Goal: Information Seeking & Learning: Learn about a topic

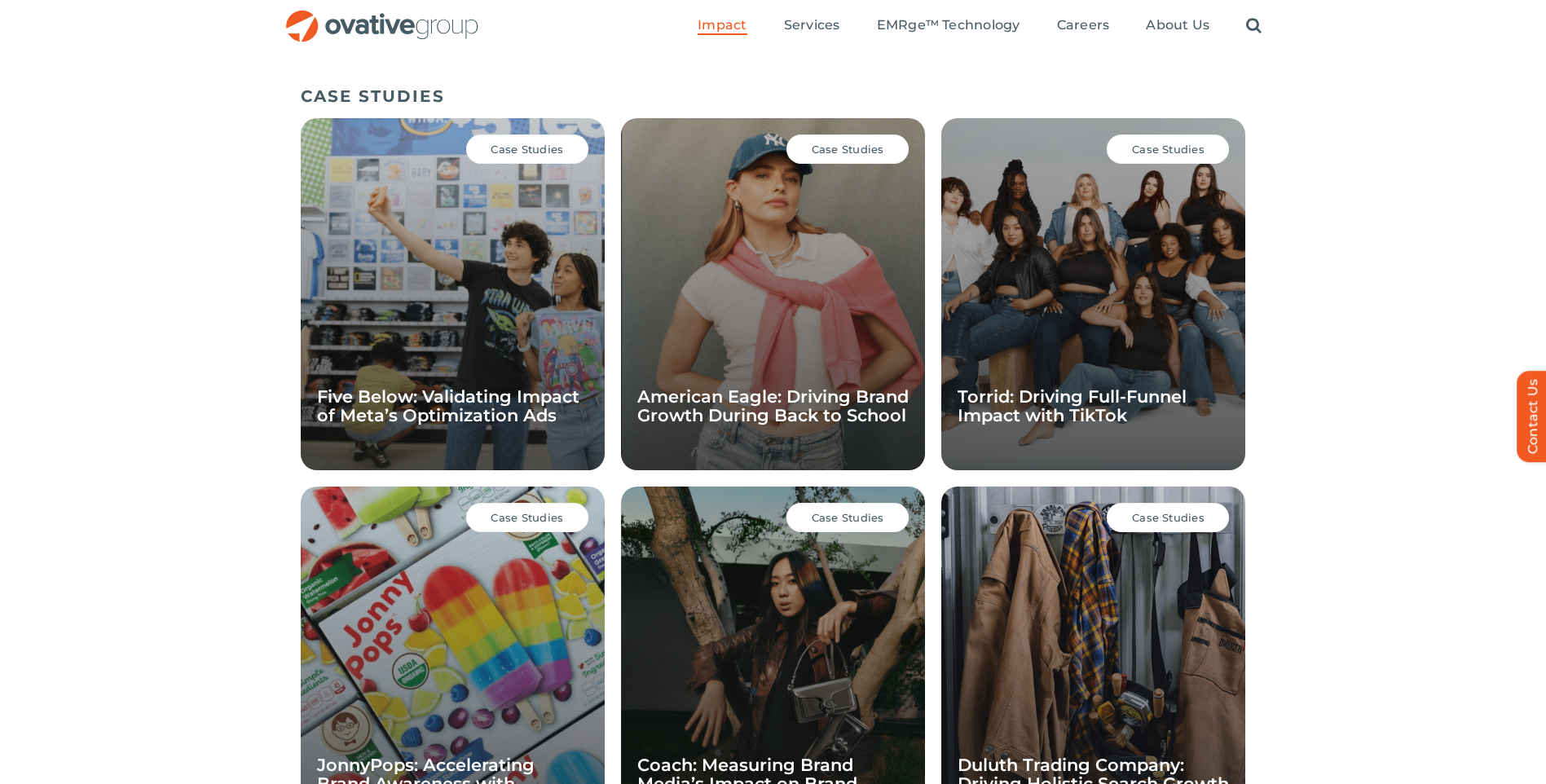
scroll to position [1014, 0]
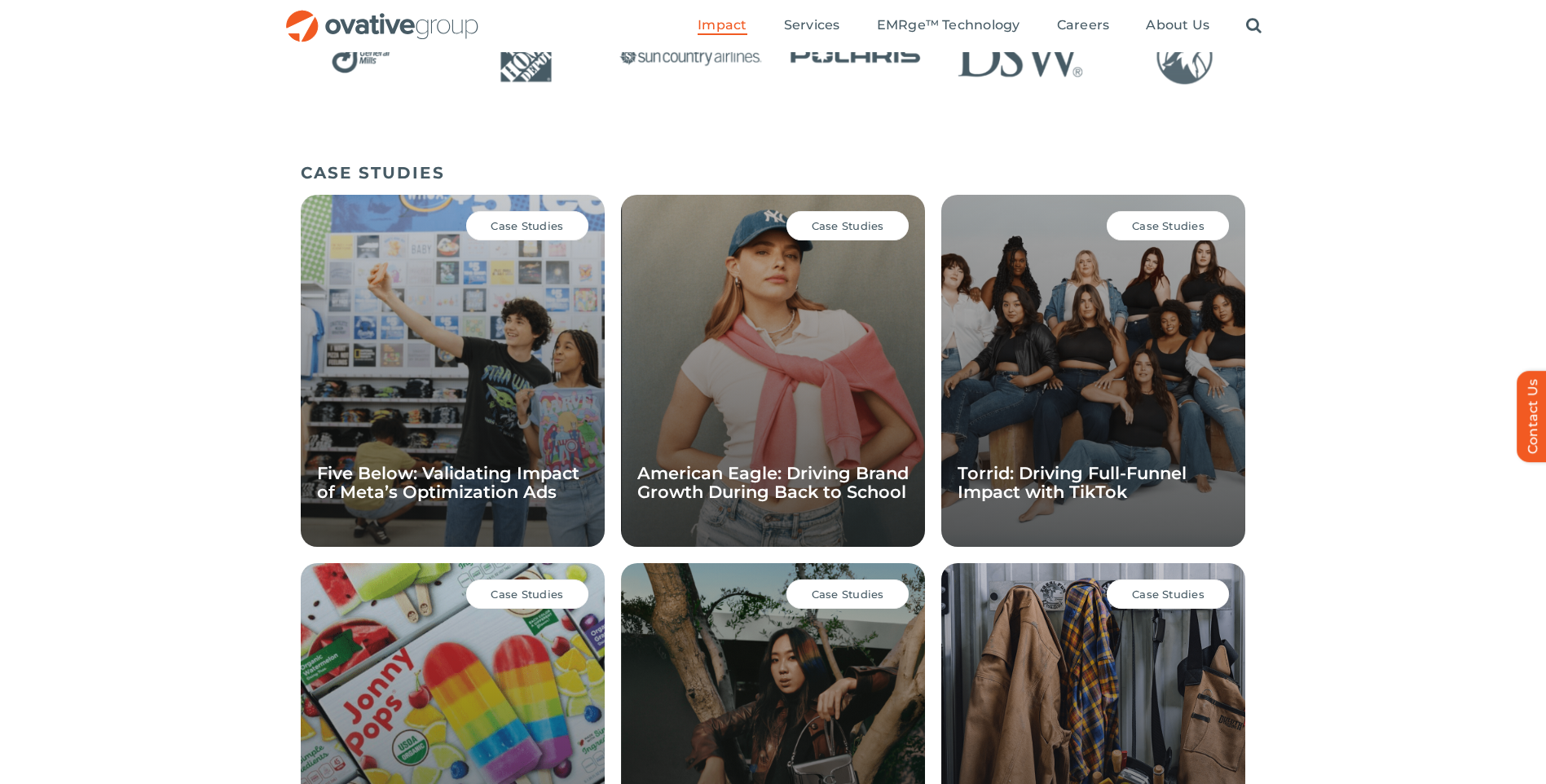
click at [551, 227] on span "Case Studies" at bounding box center [526, 226] width 72 height 13
click at [532, 227] on span "Case Studies" at bounding box center [526, 226] width 72 height 13
click at [468, 333] on div "Case Studies Five Below: Validating Impact of Meta’s Optimization Ads" at bounding box center [452, 370] width 304 height 352
click at [490, 484] on link "Five Below: Validating Impact of Meta’s Optimization Ads" at bounding box center [448, 482] width 263 height 39
